Goal: Task Accomplishment & Management: Use online tool/utility

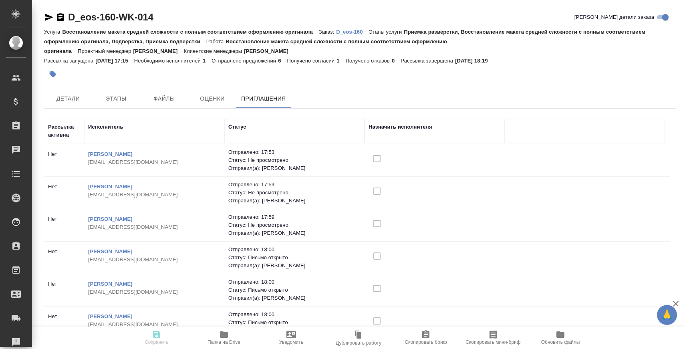
scroll to position [10, 0]
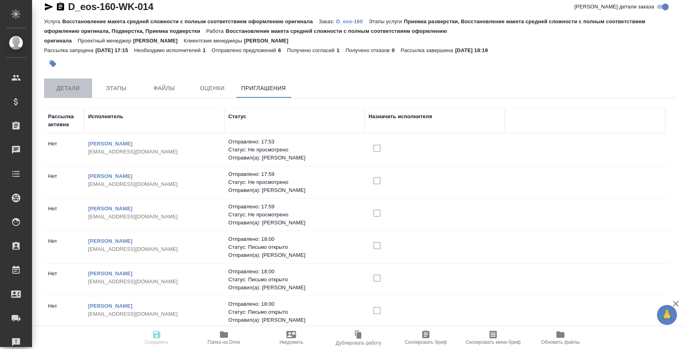
click at [87, 93] on button "Детали" at bounding box center [68, 88] width 48 height 19
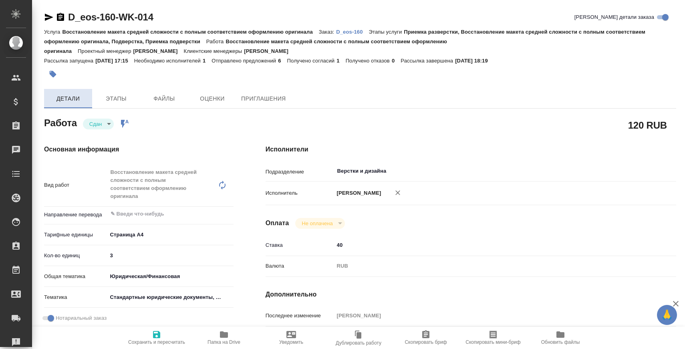
type textarea "x"
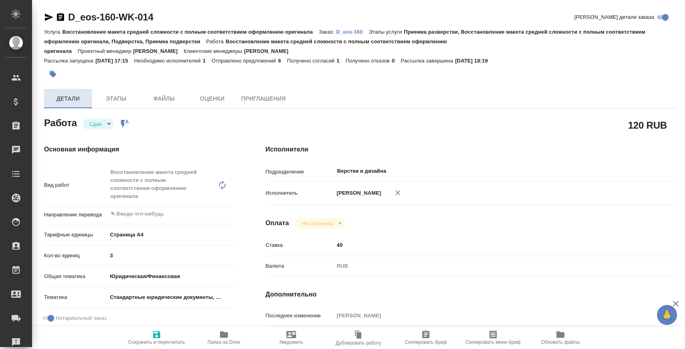
type textarea "x"
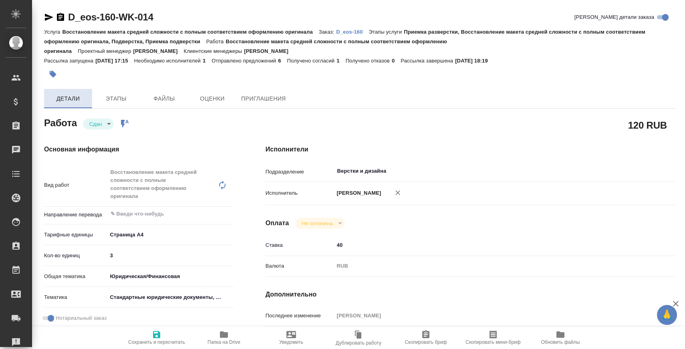
type textarea "x"
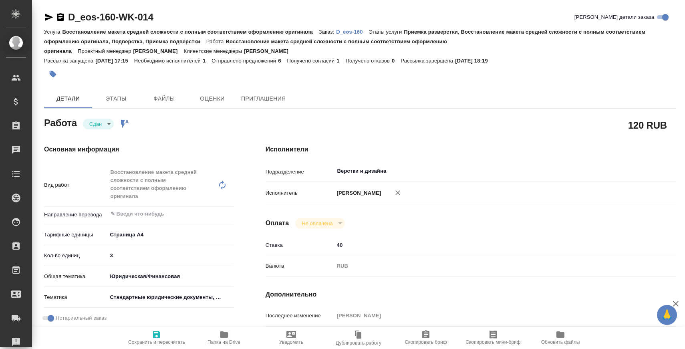
type textarea "x"
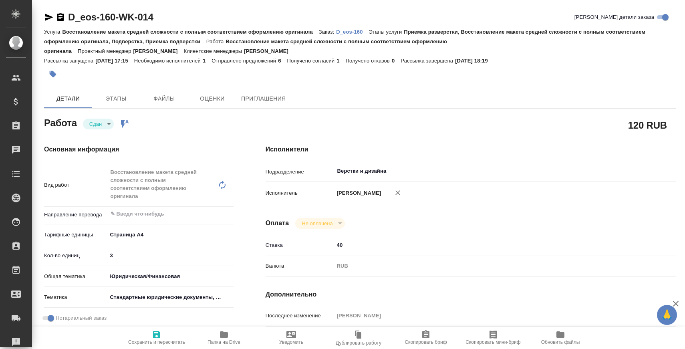
click at [358, 30] on p "D_eos-160" at bounding box center [352, 32] width 32 height 6
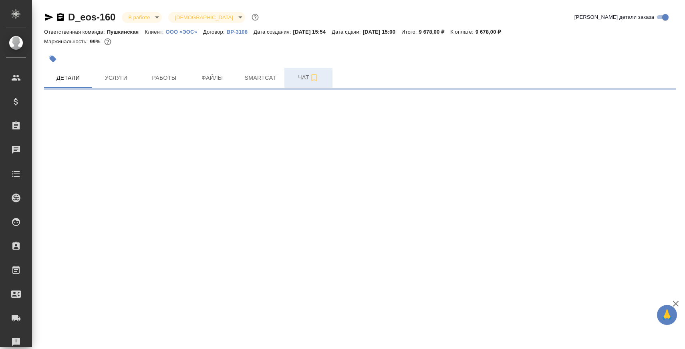
select select "RU"
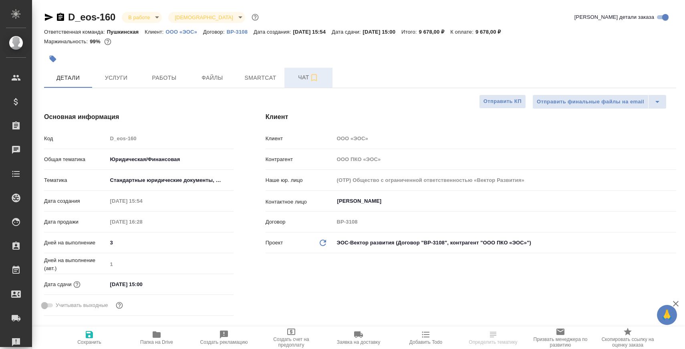
type textarea "x"
click at [298, 79] on span "Чат" at bounding box center [308, 78] width 38 height 10
type textarea "x"
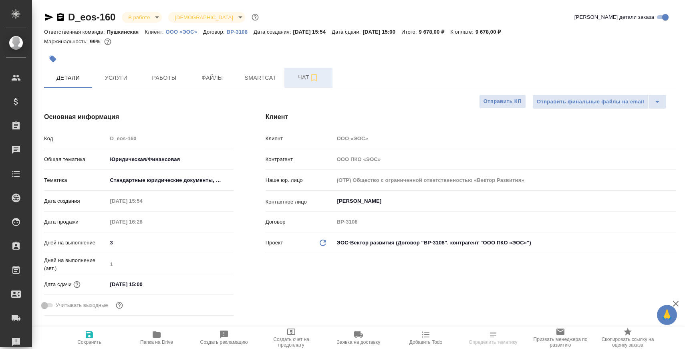
type textarea "x"
type input "Баданян Артак"
type input "Давыдова Елена"
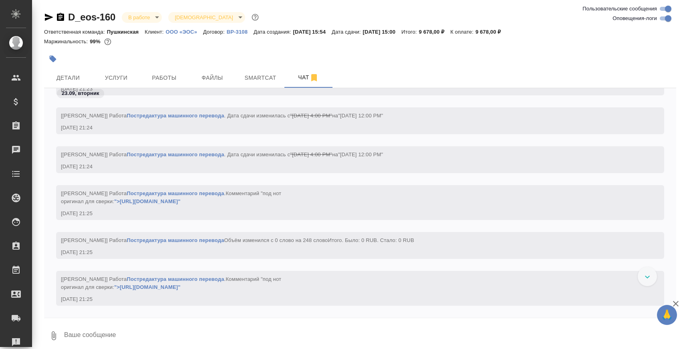
scroll to position [1404, 0]
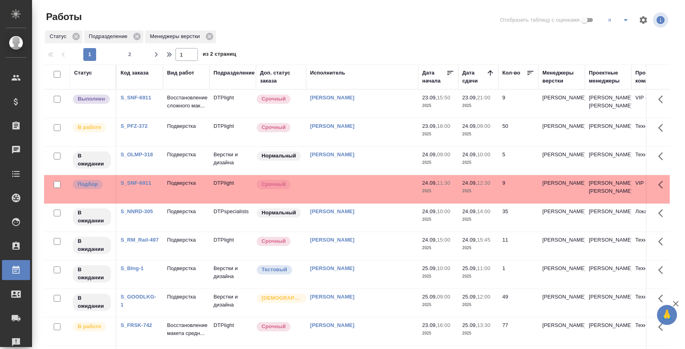
click at [145, 96] on div "S_SNF-6911" at bounding box center [140, 98] width 38 height 8
click at [141, 96] on div "S_SNF-6911" at bounding box center [140, 98] width 38 height 8
click at [140, 97] on link "S_SNF-6911" at bounding box center [136, 98] width 31 height 6
click at [175, 135] on td "Подверстка" at bounding box center [186, 132] width 46 height 28
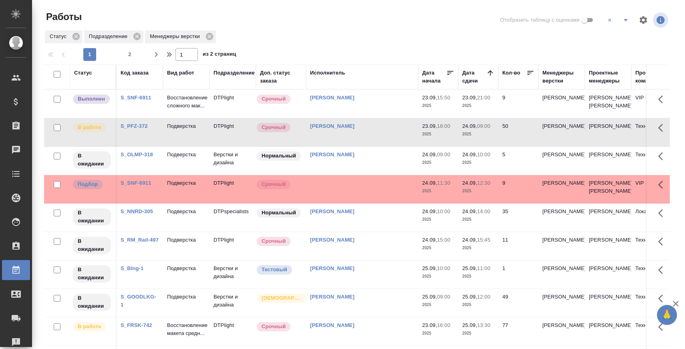
click at [175, 135] on td "Подверстка" at bounding box center [186, 132] width 46 height 28
click at [182, 109] on p "Восстановление сложного мак..." at bounding box center [186, 102] width 38 height 16
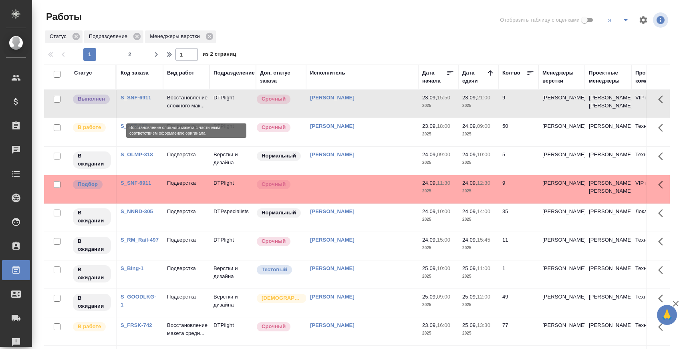
click at [196, 95] on p "Восстановление сложного мак..." at bounding box center [186, 102] width 38 height 16
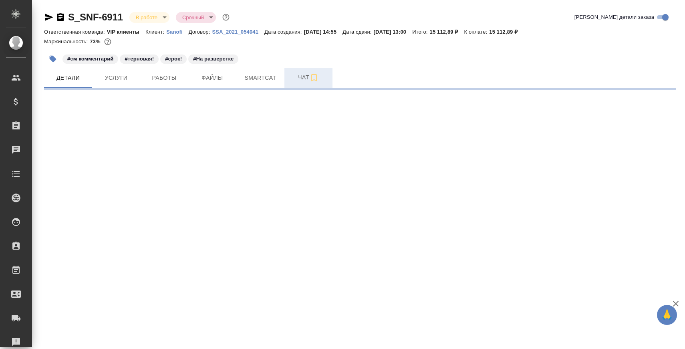
select select "RU"
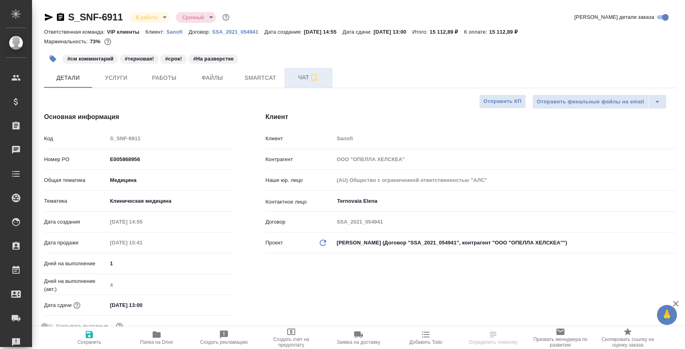
type textarea "x"
click at [290, 79] on span "Чат" at bounding box center [308, 78] width 38 height 10
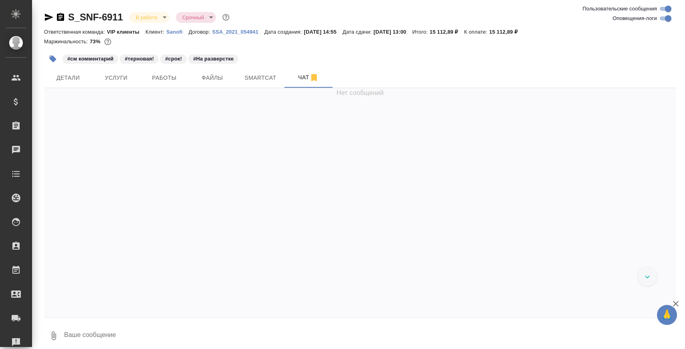
scroll to position [21512, 0]
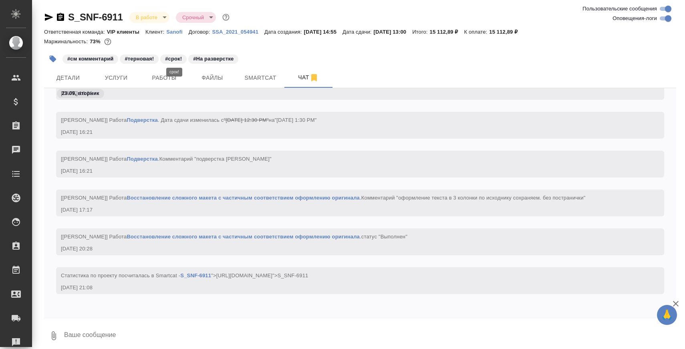
click at [171, 63] on div "#срок!" at bounding box center [173, 58] width 26 height 9
click at [169, 74] on span "Работы" at bounding box center [164, 78] width 38 height 10
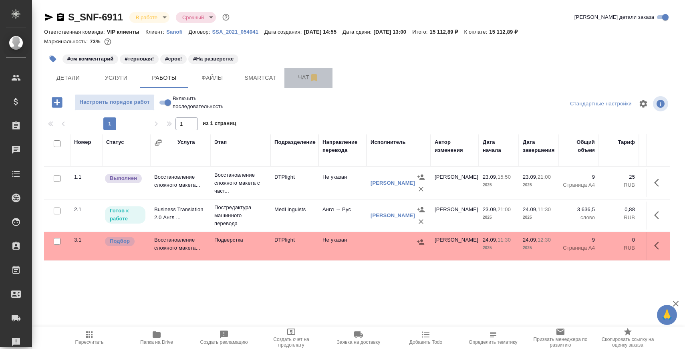
click at [300, 77] on span "Чат" at bounding box center [308, 78] width 38 height 10
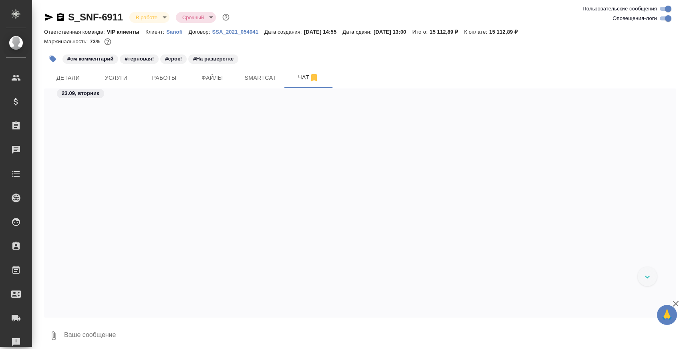
scroll to position [18406, 0]
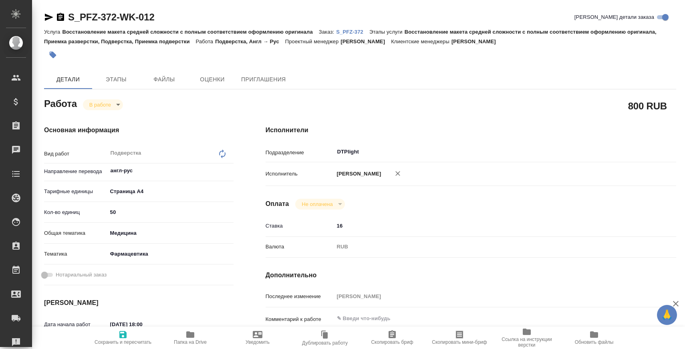
type textarea "x"
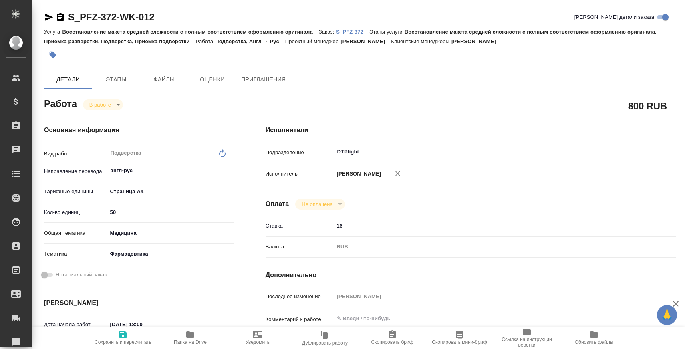
type textarea "x"
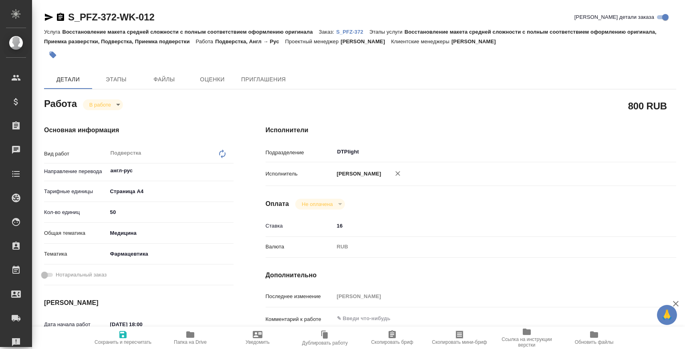
type textarea "x"
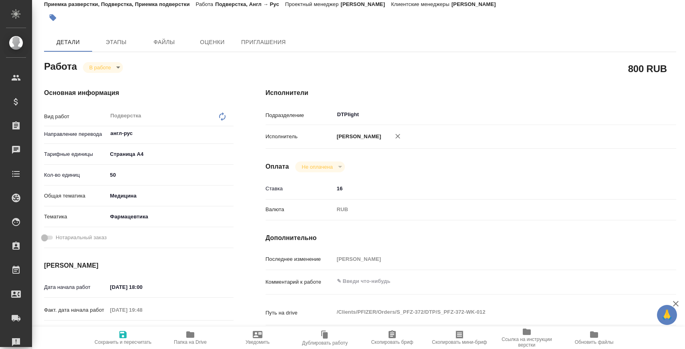
type textarea "x"
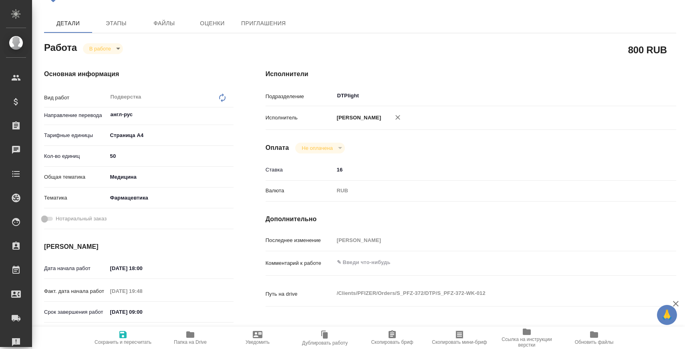
scroll to position [56, 0]
type textarea "x"
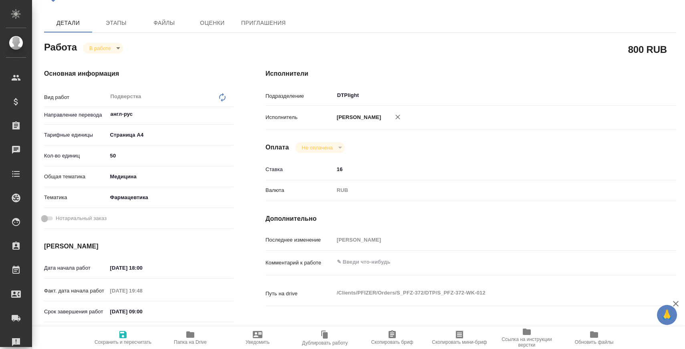
type textarea "x"
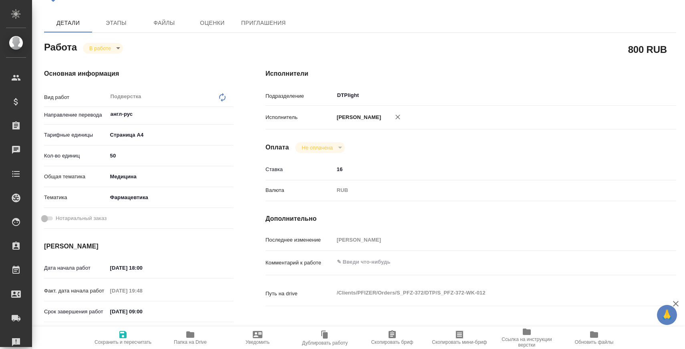
type textarea "x"
click at [200, 332] on span "Папка на Drive" at bounding box center [190, 337] width 58 height 15
type textarea "x"
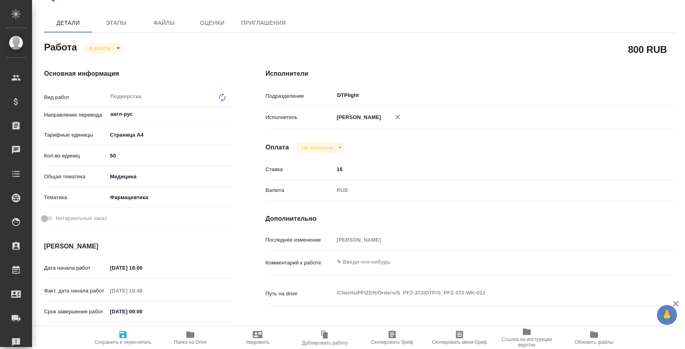
type textarea "x"
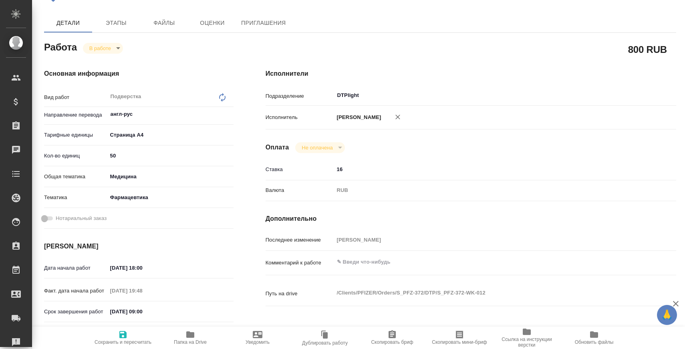
type textarea "x"
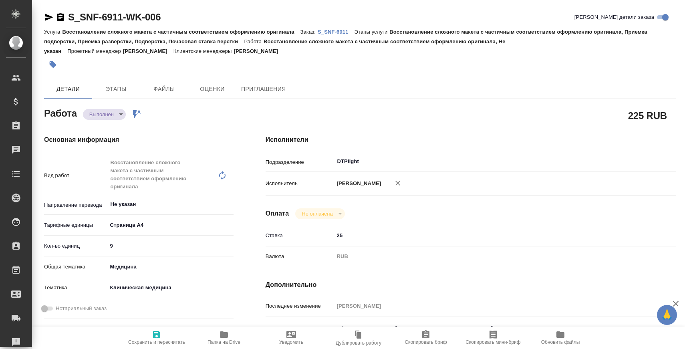
type textarea "x"
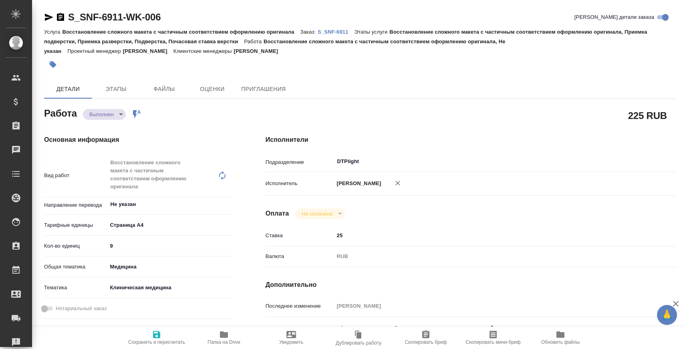
type textarea "x"
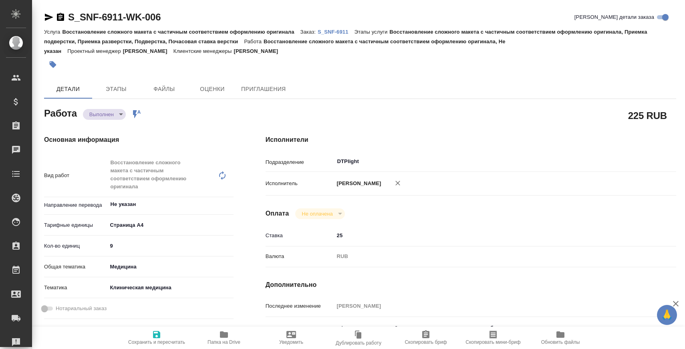
type textarea "x"
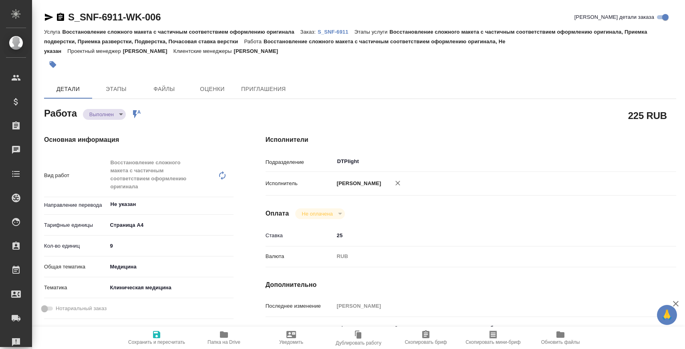
type textarea "x"
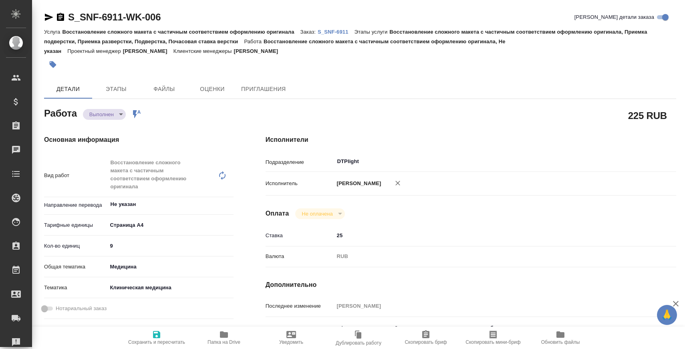
type textarea "x"
